Goal: Information Seeking & Learning: Learn about a topic

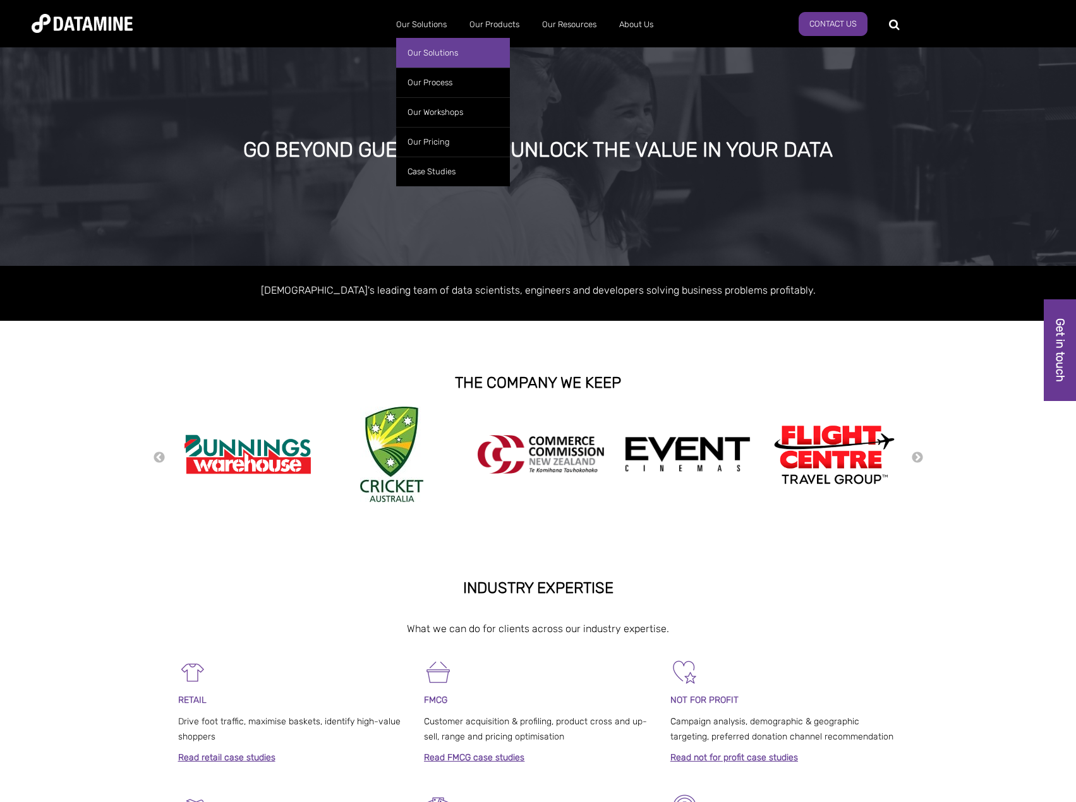
click at [440, 49] on link "Our Solutions" at bounding box center [453, 53] width 114 height 30
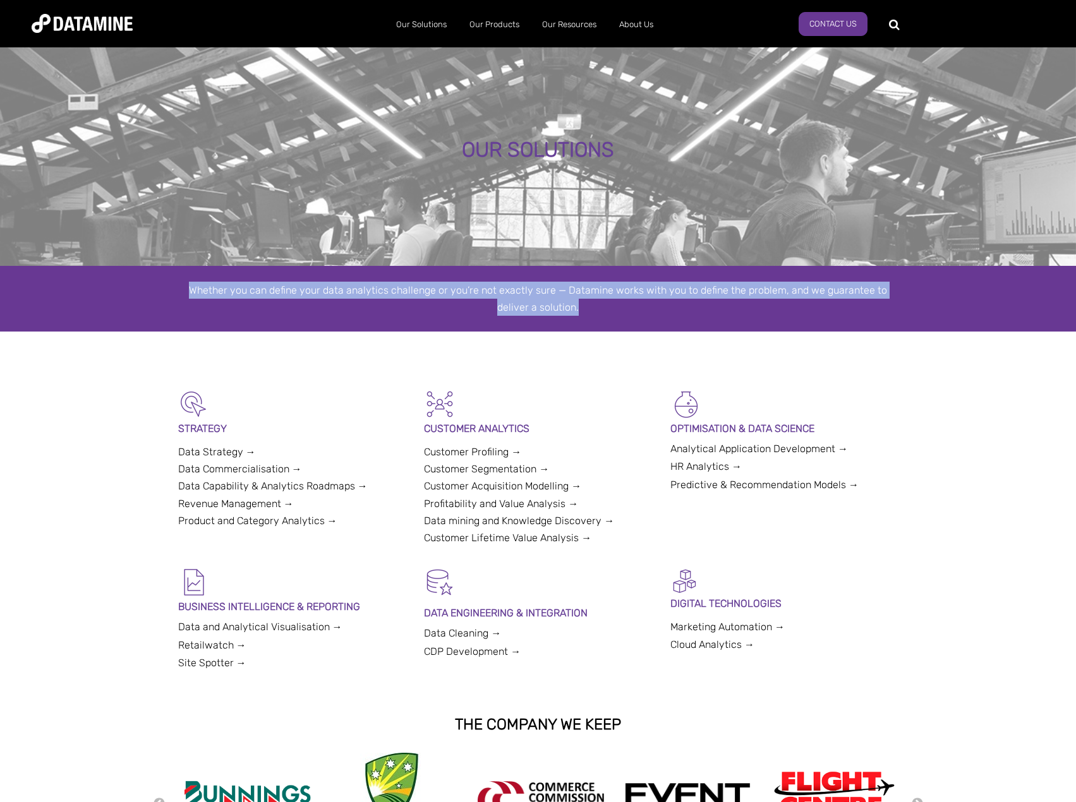
drag, startPoint x: 179, startPoint y: 287, endPoint x: 654, endPoint y: 339, distance: 478.6
click at [654, 339] on span "OUR SOLUTIONS Whether you can define your data analytics challenge or you’re no…" at bounding box center [538, 522] width 1076 height 956
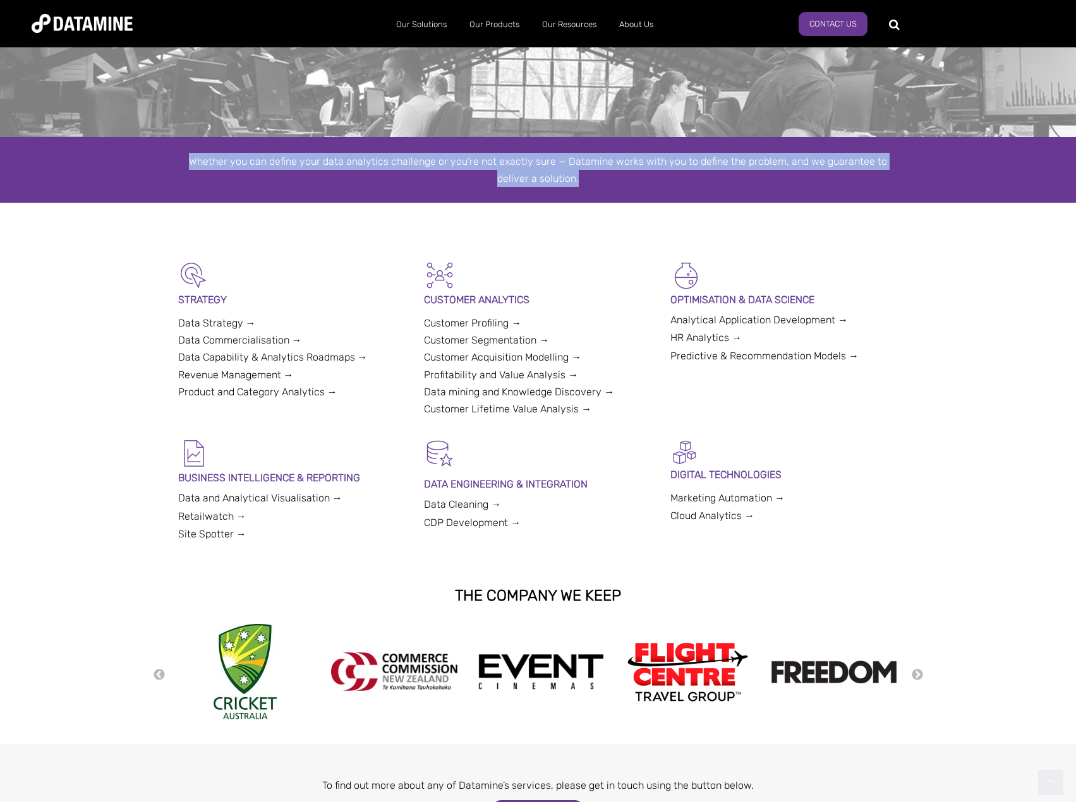
scroll to position [316, 0]
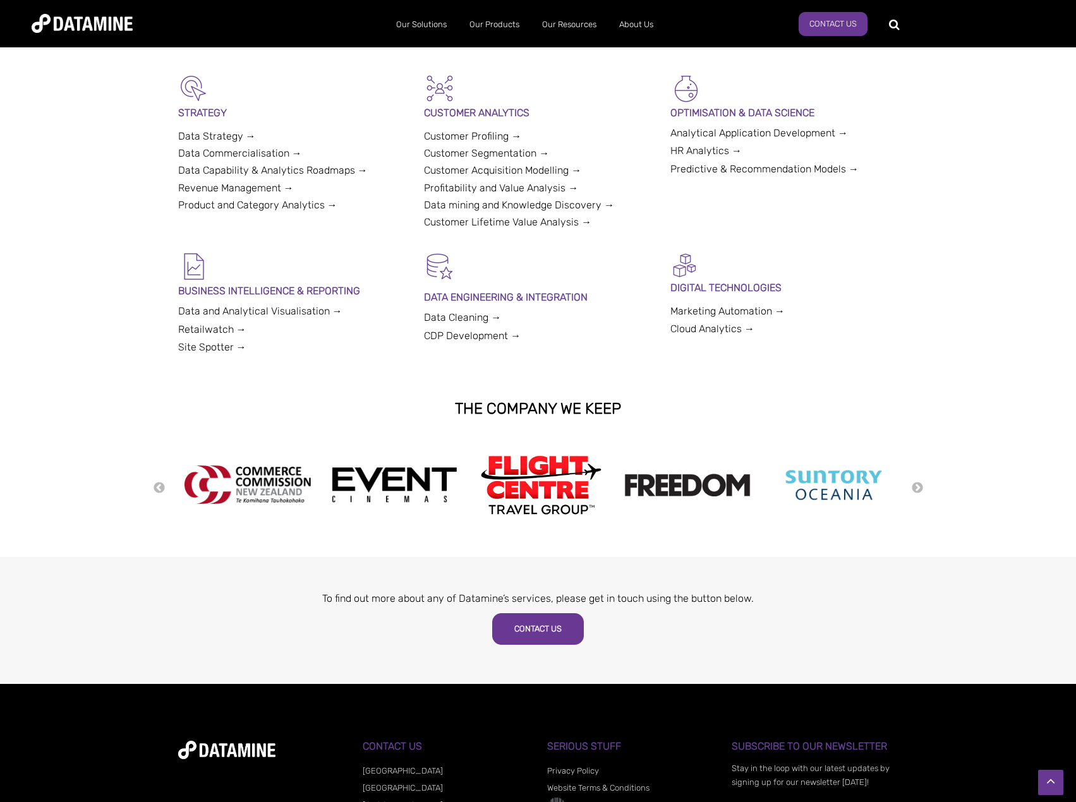
drag, startPoint x: 352, startPoint y: 500, endPoint x: 142, endPoint y: 476, distance: 211.1
click at [143, 477] on div "Previous Next" at bounding box center [538, 487] width 1076 height 100
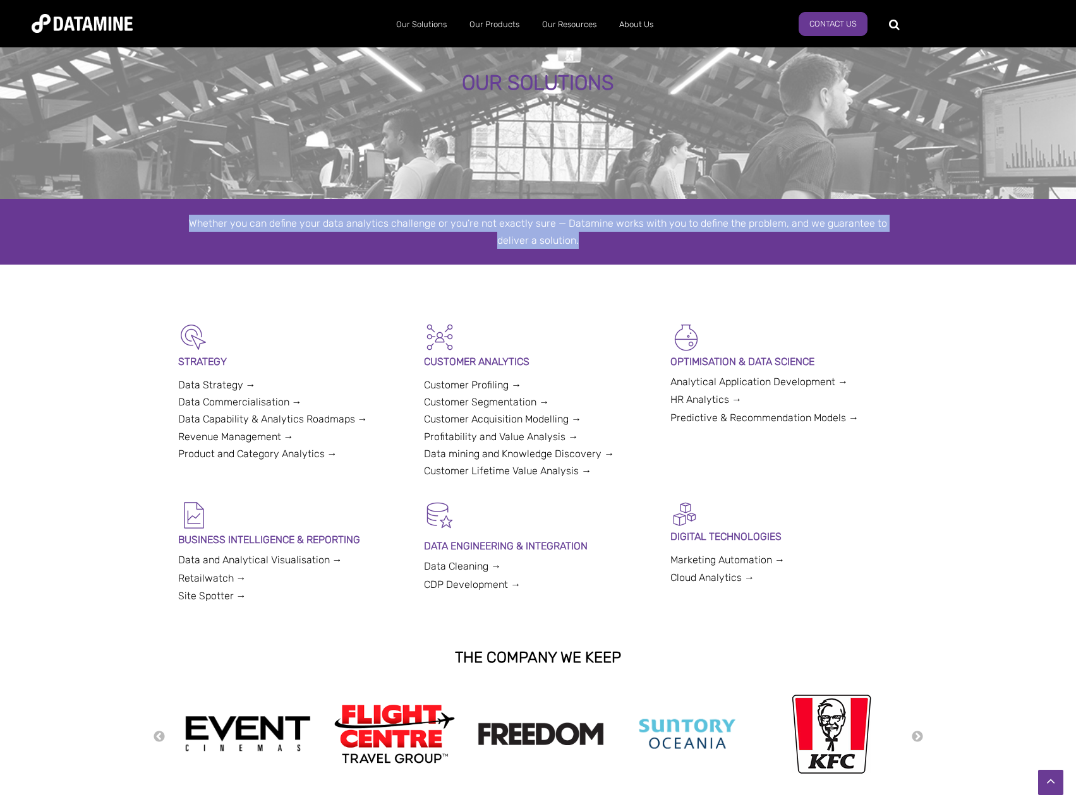
scroll to position [63, 0]
